Goal: Task Accomplishment & Management: Manage account settings

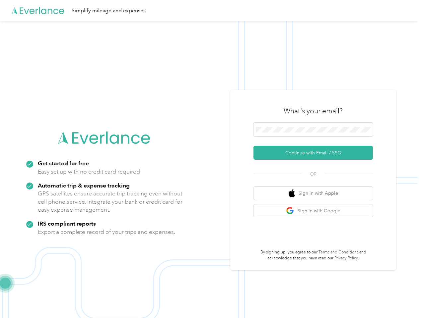
click at [210, 159] on img at bounding box center [209, 180] width 418 height 318
click at [210, 11] on div "Simplify mileage and expenses" at bounding box center [209, 10] width 418 height 21
click at [316, 153] on button "Continue with Email / SSO" at bounding box center [312, 153] width 119 height 14
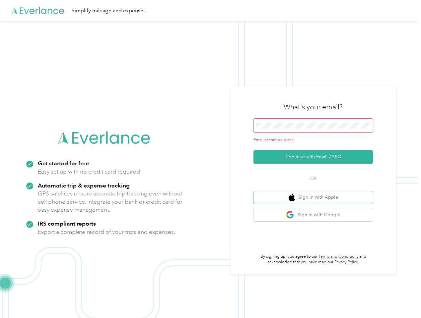
click at [316, 193] on button "Sign in with Apple" at bounding box center [312, 197] width 119 height 13
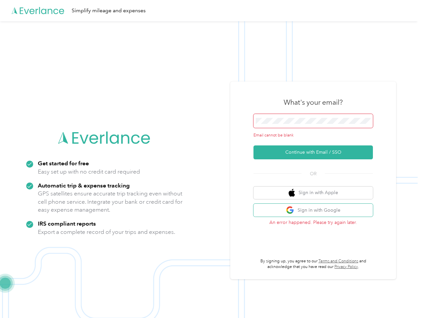
click at [316, 211] on button "Sign in with Google" at bounding box center [312, 210] width 119 height 13
